Goal: Task Accomplishment & Management: Use online tool/utility

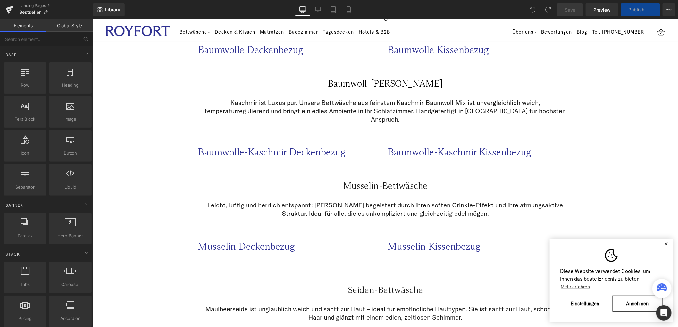
scroll to position [311, 0]
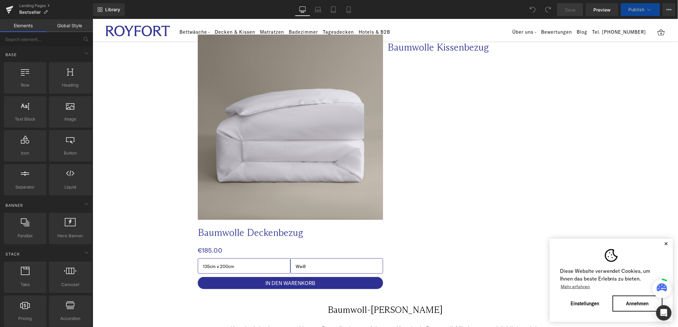
click at [669, 244] on button "✕" at bounding box center [666, 243] width 8 height 4
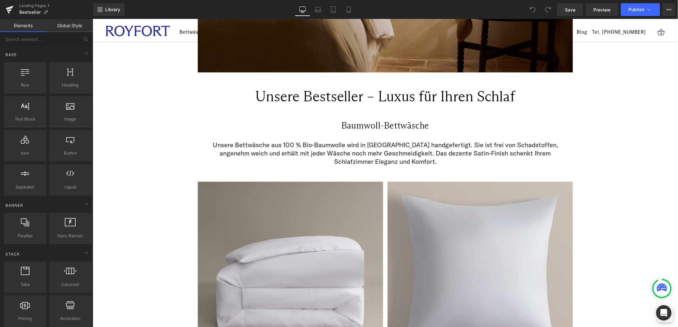
scroll to position [0, 0]
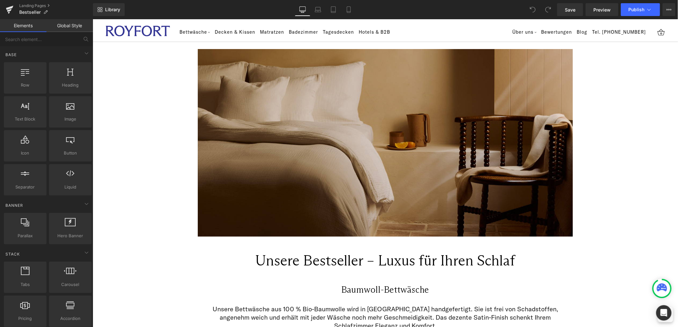
drag, startPoint x: 319, startPoint y: 15, endPoint x: 308, endPoint y: 17, distance: 10.4
click at [319, 15] on link "Laptop" at bounding box center [317, 9] width 15 height 13
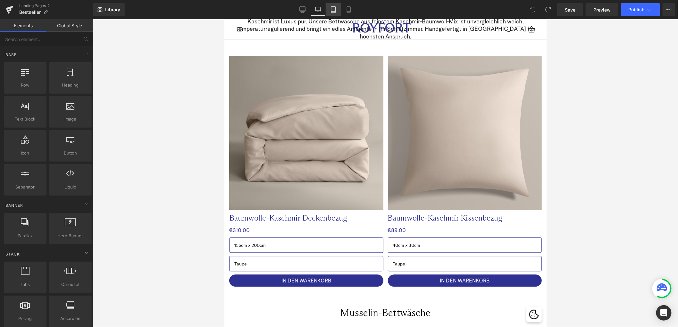
click at [332, 12] on icon at bounding box center [333, 10] width 4 height 6
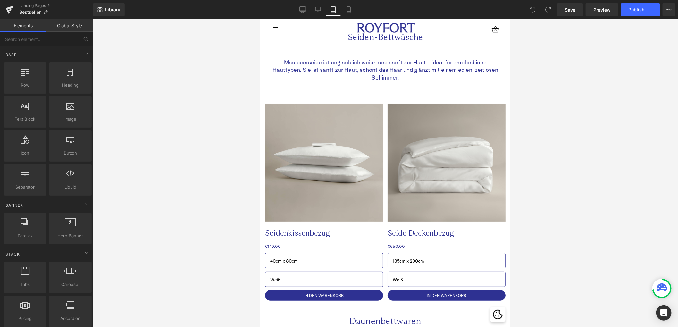
scroll to position [1162, 0]
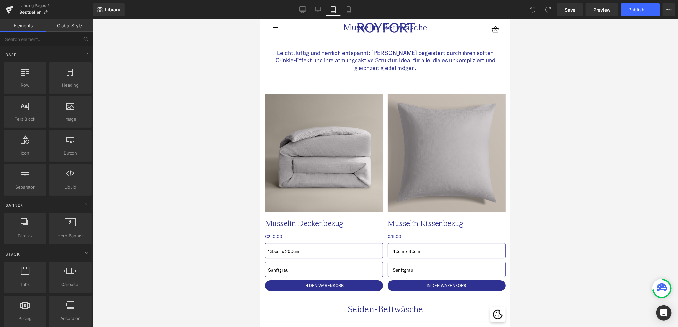
click at [332, 157] on div "Sale Off (P) Image" at bounding box center [324, 153] width 118 height 118
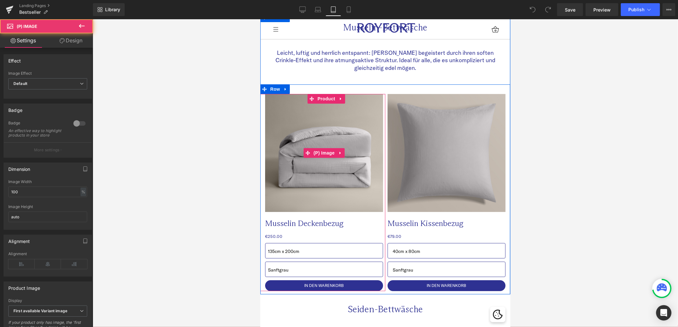
scroll to position [879, 0]
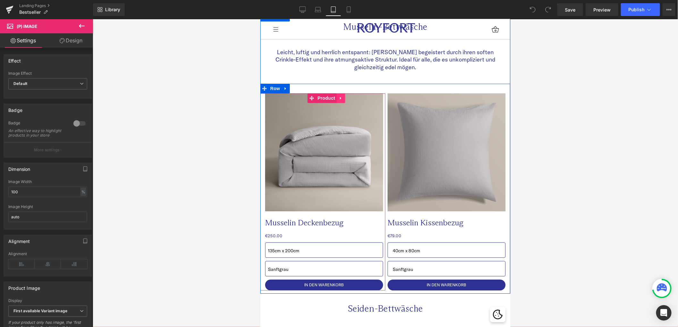
click at [341, 93] on link at bounding box center [341, 98] width 8 height 10
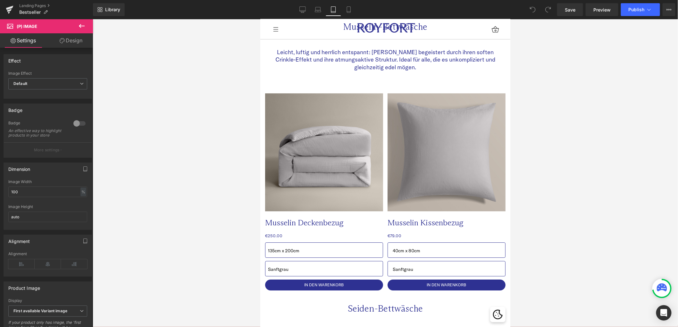
click at [74, 38] on link "Design" at bounding box center [71, 40] width 46 height 14
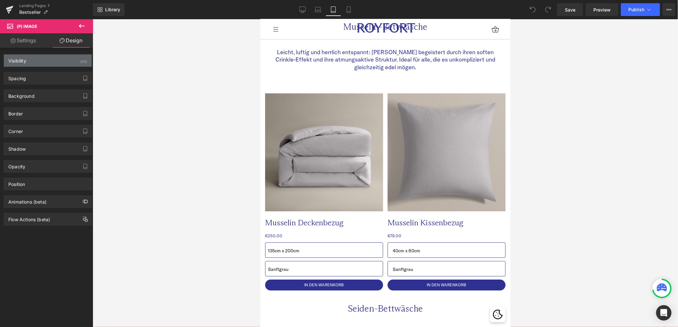
click at [36, 62] on div "Visibility (All)" at bounding box center [48, 60] width 88 height 12
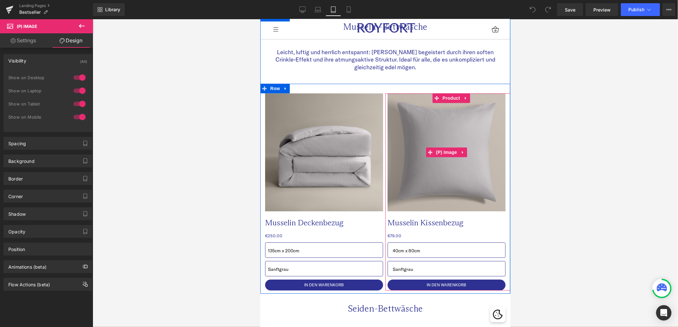
click at [422, 145] on img at bounding box center [446, 152] width 118 height 118
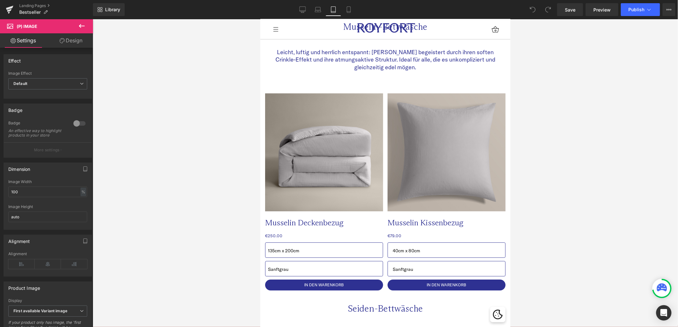
click at [75, 45] on link "Design" at bounding box center [71, 40] width 46 height 14
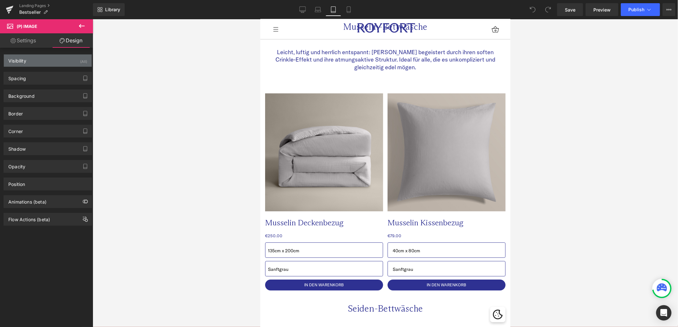
click at [62, 61] on div "Visibility (All)" at bounding box center [48, 60] width 88 height 12
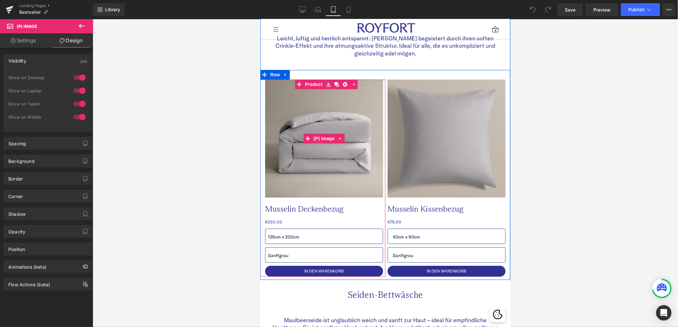
scroll to position [899, 0]
